Goal: Find specific page/section: Find specific page/section

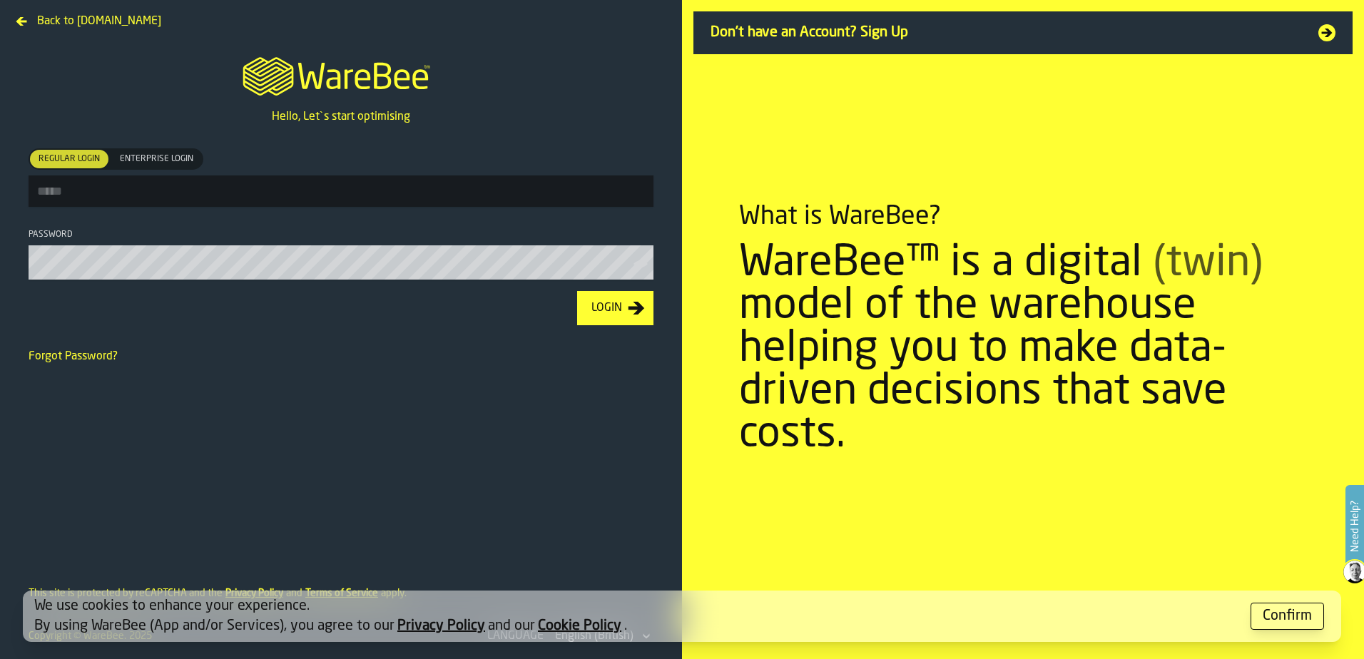
type input "**********"
drag, startPoint x: 0, startPoint y: 0, endPoint x: 1302, endPoint y: 622, distance: 1443.1
click at [1302, 622] on div "Confirm" at bounding box center [1287, 616] width 49 height 20
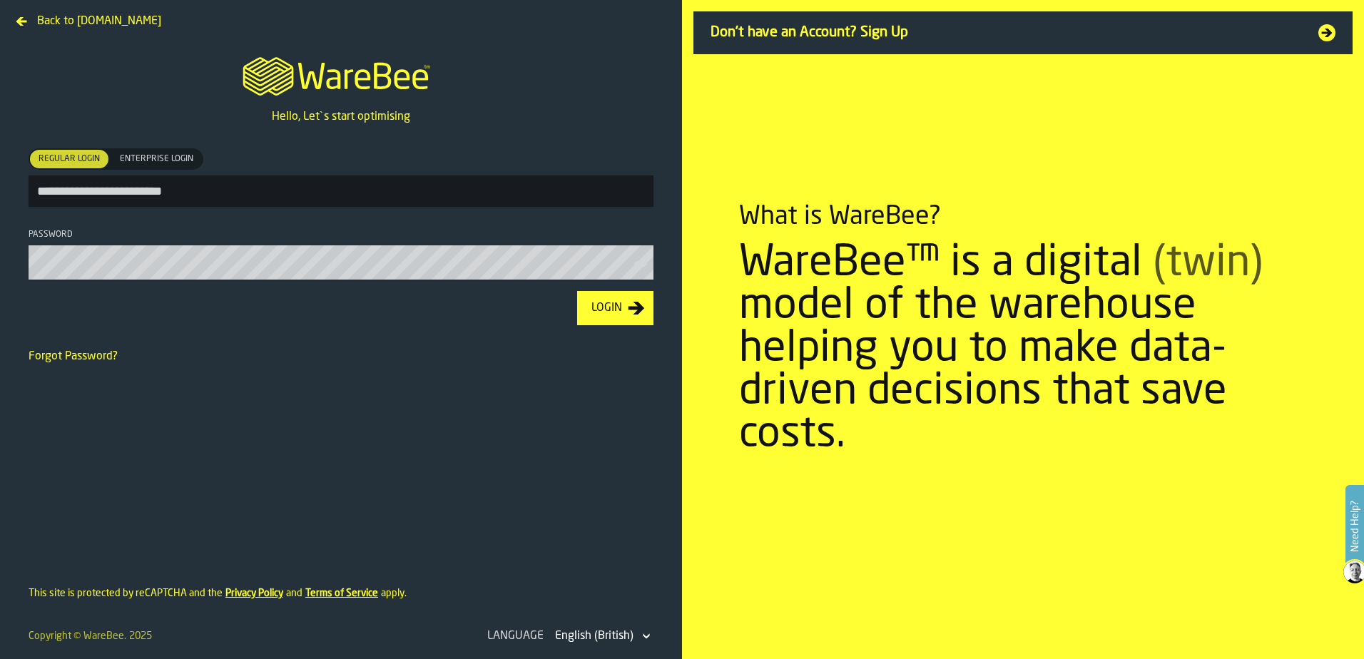
click at [599, 315] on div "Login" at bounding box center [607, 308] width 42 height 17
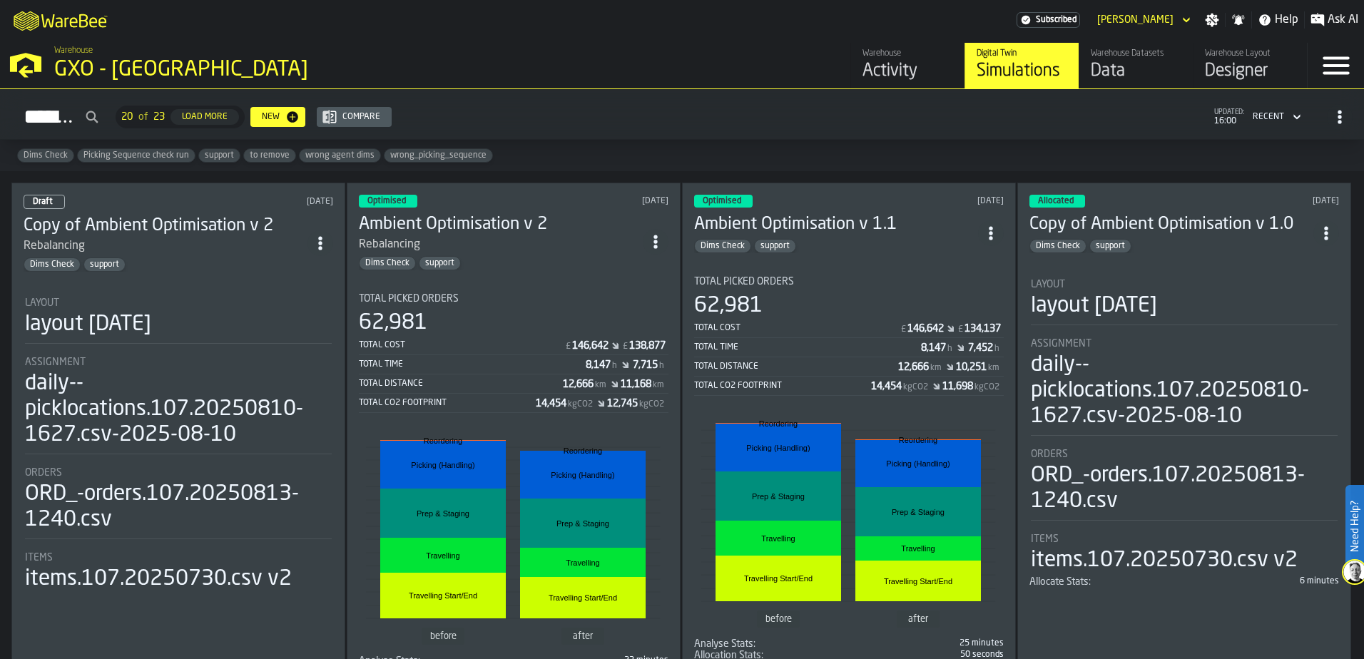
click at [66, 31] on icon "M A K I N G W A R E H O U S E S M O R E EF F I C I E N T" at bounding box center [62, 20] width 106 height 29
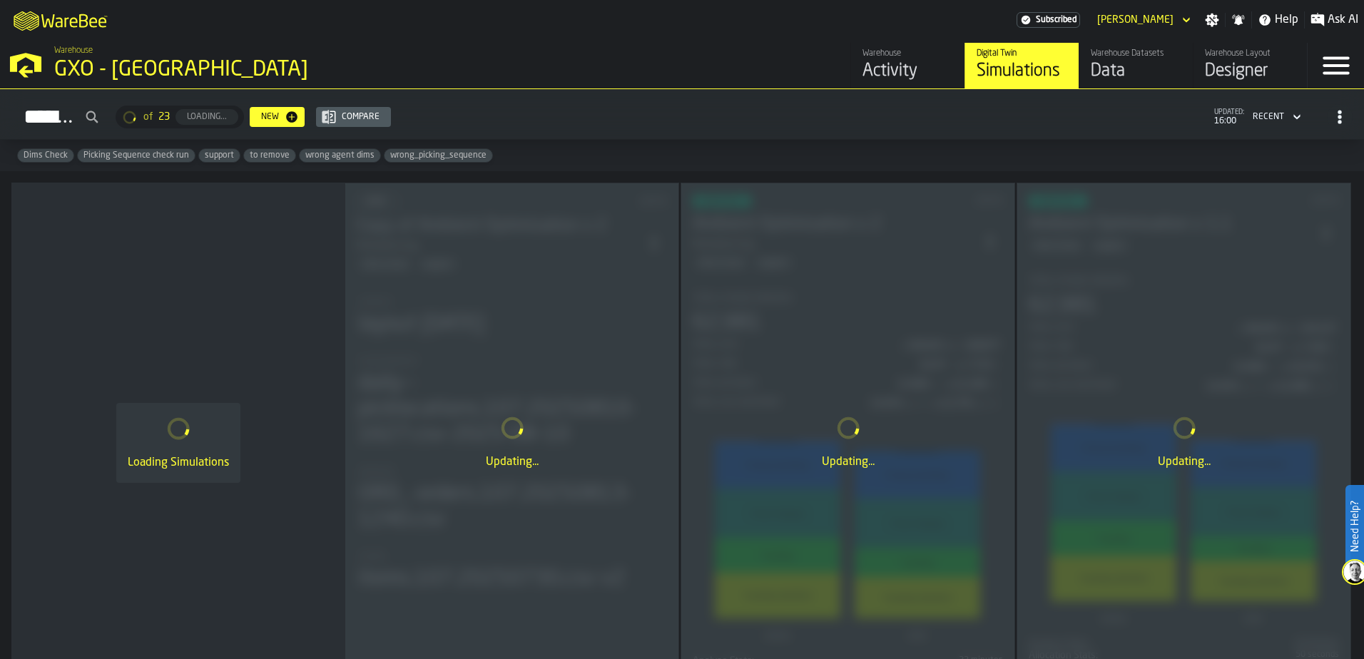
click at [865, 68] on div "Activity" at bounding box center [908, 71] width 91 height 23
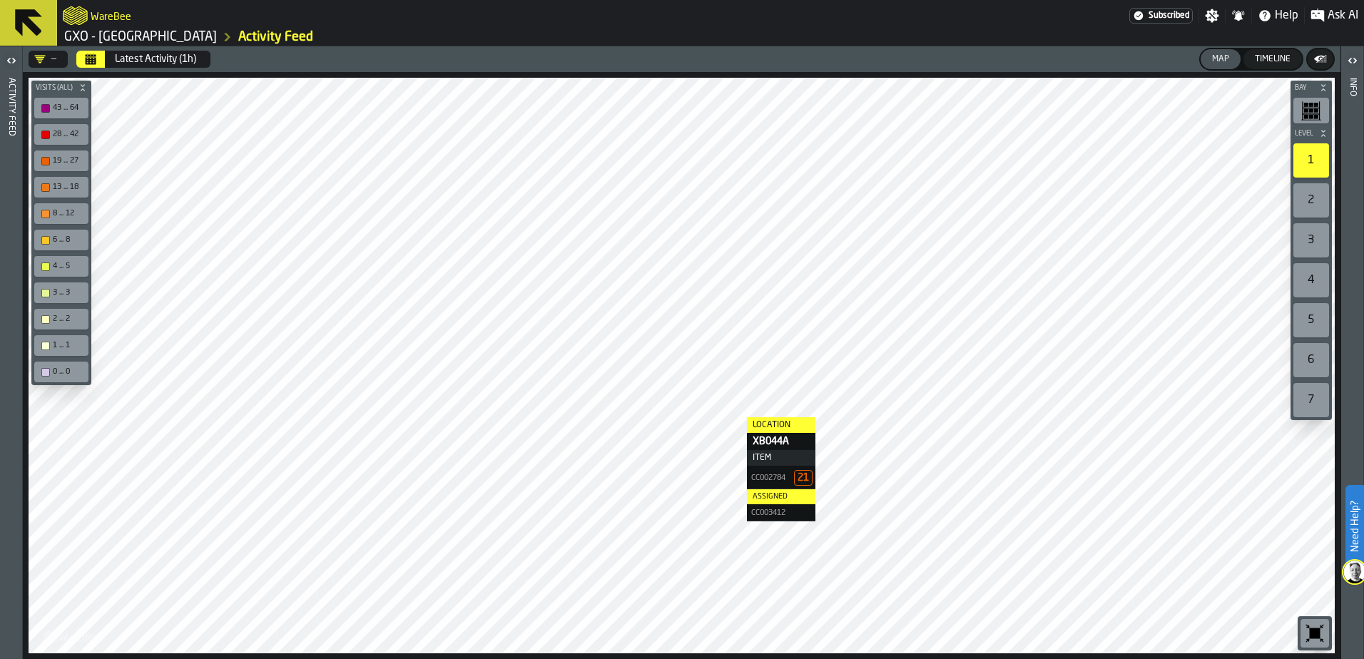
click at [109, 59] on button "Latest Activity (1h)" at bounding box center [155, 59] width 98 height 29
click at [16, 59] on icon "button-toggle-Open" at bounding box center [11, 60] width 17 height 17
